Goal: Transaction & Acquisition: Purchase product/service

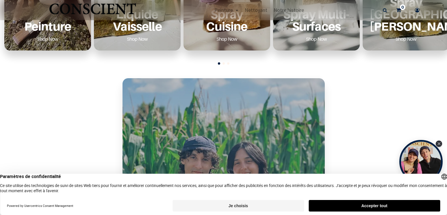
scroll to position [312, 0]
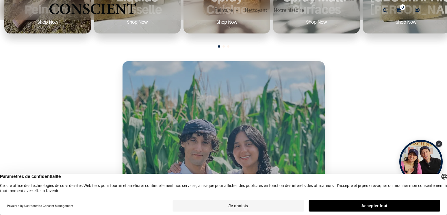
click at [254, 205] on button "Je choisis" at bounding box center [238, 206] width 131 height 12
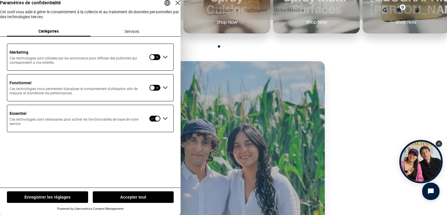
click at [72, 198] on button "Enregistrer les réglages" at bounding box center [47, 198] width 81 height 12
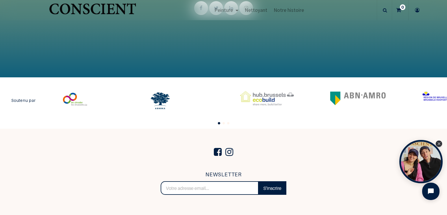
scroll to position [1255, 0]
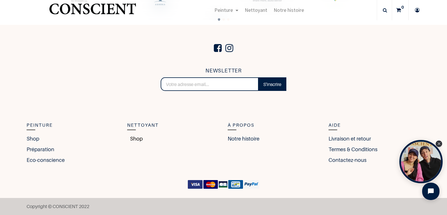
click at [136, 140] on link "Shop" at bounding box center [135, 139] width 16 height 8
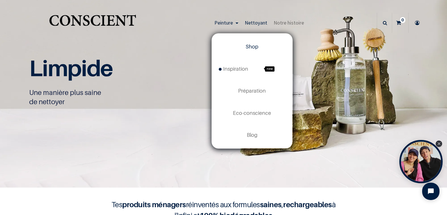
click at [249, 46] on span "Shop" at bounding box center [252, 47] width 13 height 6
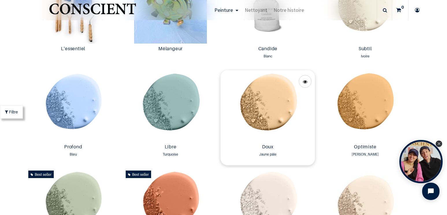
scroll to position [312, 0]
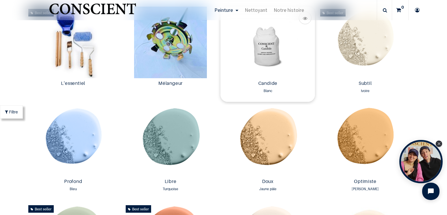
click at [260, 47] on img at bounding box center [267, 43] width 94 height 72
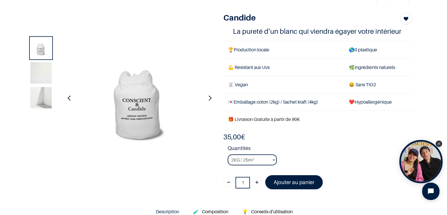
scroll to position [35, 0]
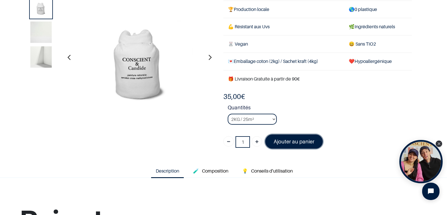
click at [281, 141] on font "Ajouter au panier" at bounding box center [294, 142] width 41 height 6
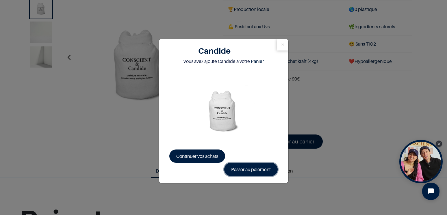
click at [236, 171] on link "Passer au paiement" at bounding box center [250, 169] width 53 height 13
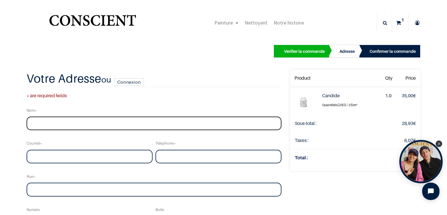
click at [49, 124] on input "text" at bounding box center [154, 124] width 255 height 14
type input "f"
type input "Fockedey Sam"
type input "[EMAIL_ADDRESS][DOMAIN_NAME]"
click at [211, 162] on input "tel" at bounding box center [218, 157] width 126 height 14
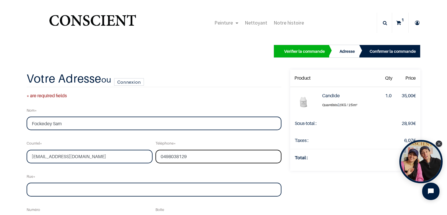
type input "0498038129"
click at [90, 187] on input "text" at bounding box center [154, 190] width 255 height 14
type input "w"
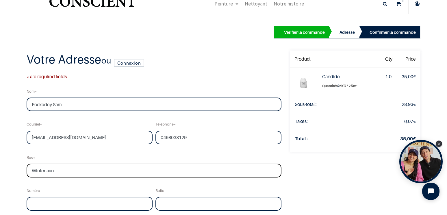
scroll to position [69, 0]
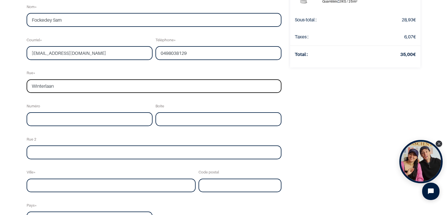
type input "Winterlaan"
click at [64, 118] on input "text" at bounding box center [90, 119] width 126 height 14
type input "54"
click at [70, 186] on input "text" at bounding box center [111, 186] width 169 height 14
type input "1"
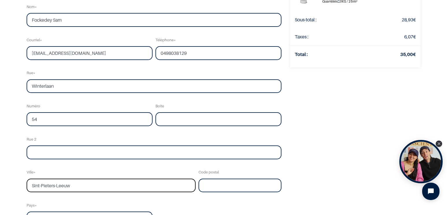
type input "Sint-Pieters-Leeuw"
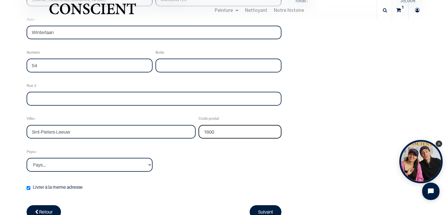
scroll to position [139, 0]
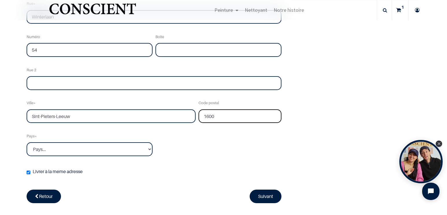
type input "1600"
select select "20"
click option "Belgique" at bounding box center [0, 0] width 0 height 0
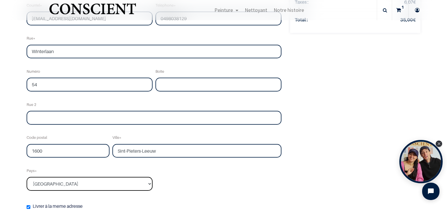
scroll to position [173, 0]
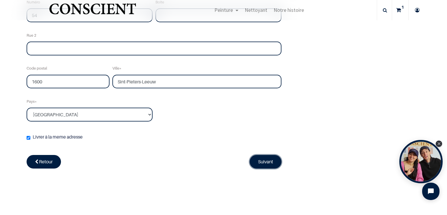
click at [257, 162] on link "Suivant" at bounding box center [266, 161] width 32 height 13
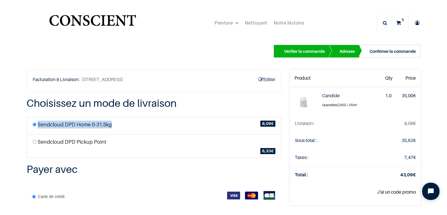
drag, startPoint x: 38, startPoint y: 123, endPoint x: 110, endPoint y: 131, distance: 72.1
click at [110, 131] on li "Sendcloud DPD Home 0-31.5kg 8,09 €" at bounding box center [154, 126] width 255 height 18
click at [34, 141] on input "radio" at bounding box center [35, 142] width 4 height 4
radio input "true"
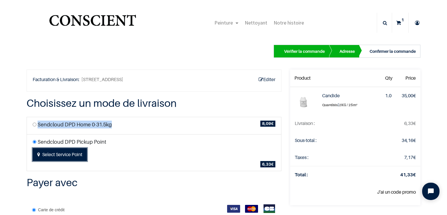
click at [69, 155] on button "Select Service Point" at bounding box center [60, 154] width 54 height 13
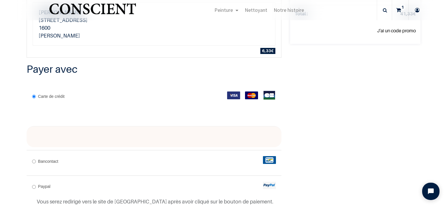
scroll to position [139, 0]
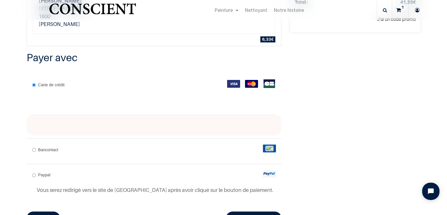
click at [34, 177] on input "Paypal" at bounding box center [34, 176] width 4 height 4
radio input "true"
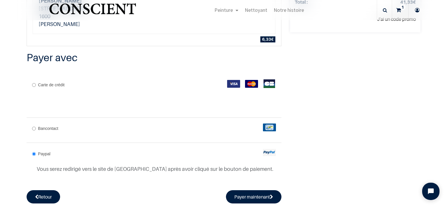
click at [34, 129] on input "Bancontact" at bounding box center [34, 129] width 4 height 4
radio input "true"
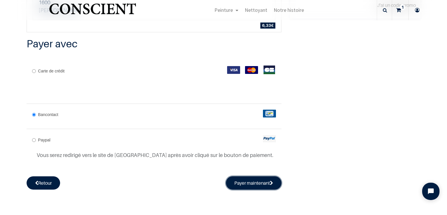
click at [254, 180] on button "Payer maintenant" at bounding box center [253, 183] width 55 height 13
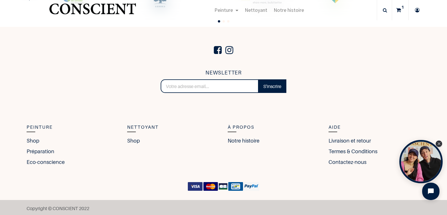
scroll to position [1255, 0]
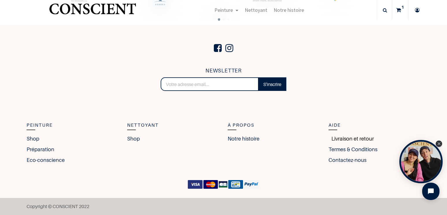
click at [353, 138] on link "Livraison et retour" at bounding box center [351, 139] width 45 height 8
